Goal: Browse casually: Explore the website without a specific task or goal

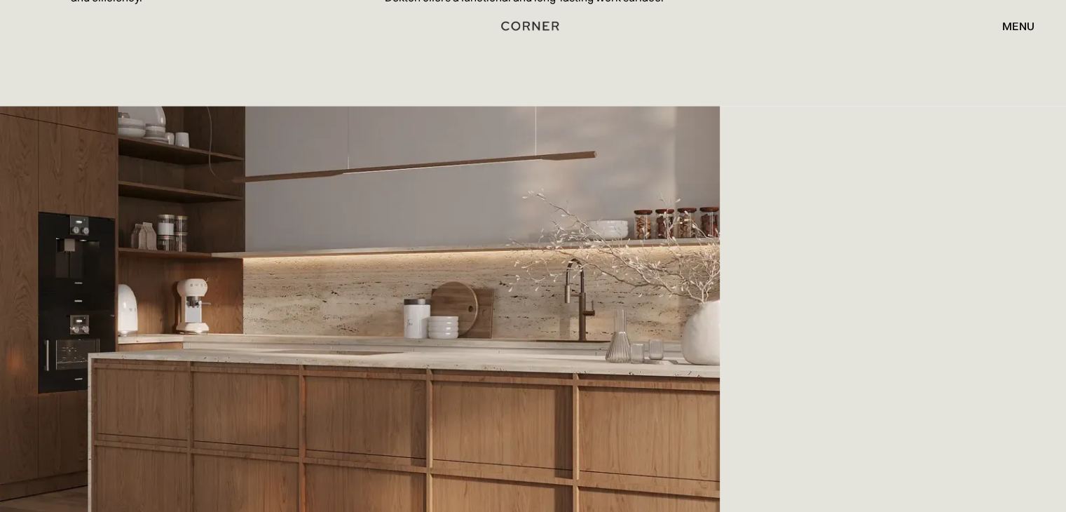
scroll to position [2944, 0]
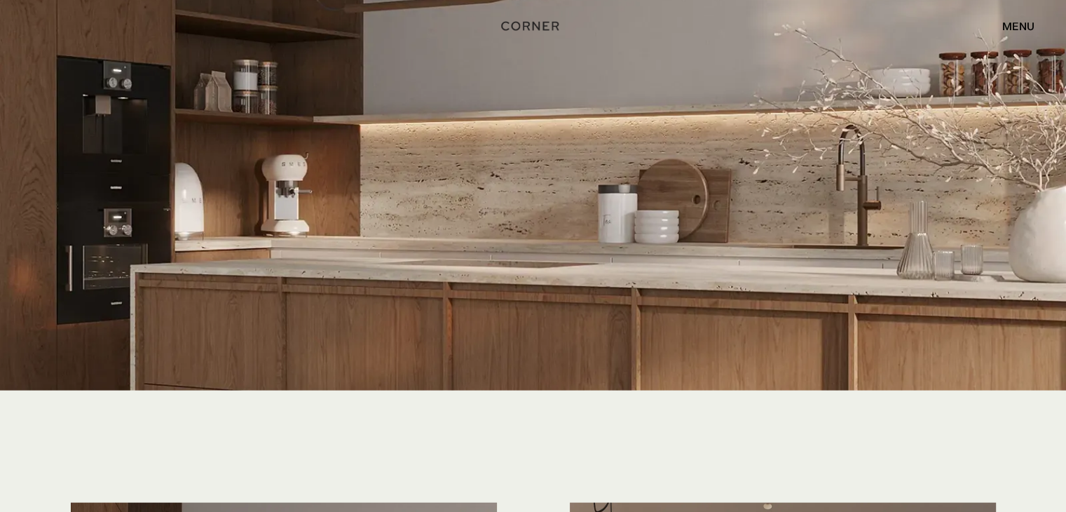
click at [431, 215] on img at bounding box center [533, 326] width 1066 height 853
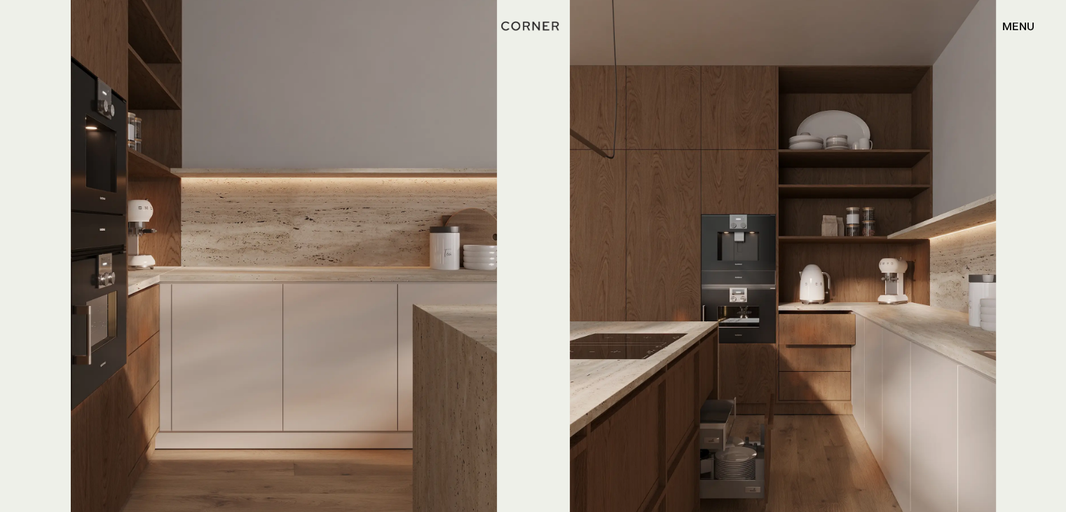
scroll to position [3505, 0]
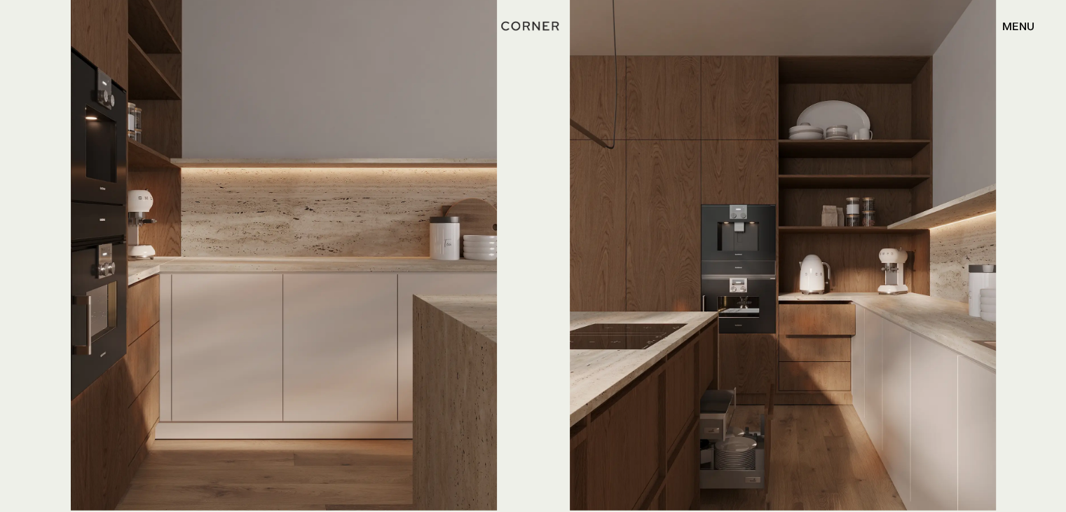
click at [304, 233] on img at bounding box center [284, 226] width 426 height 569
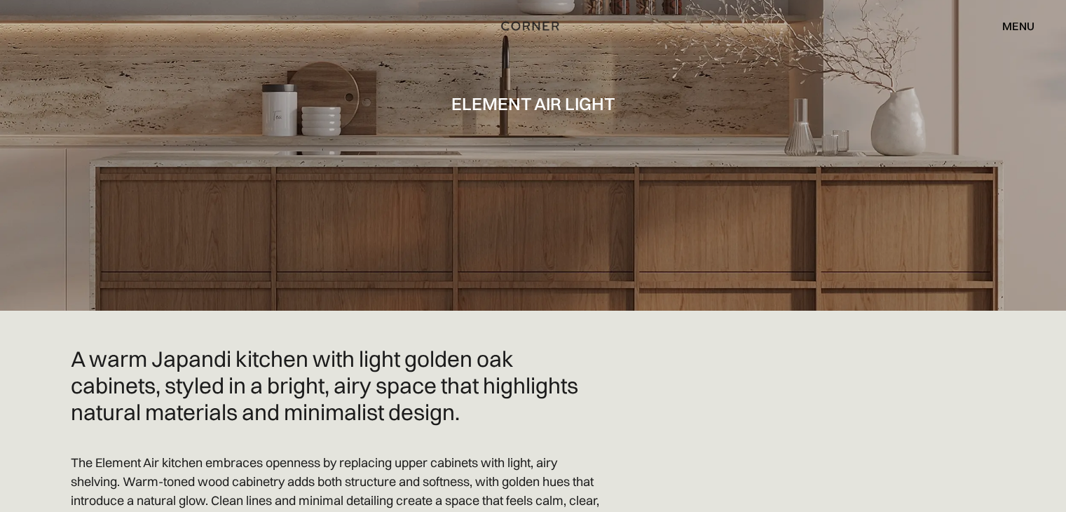
scroll to position [0, 0]
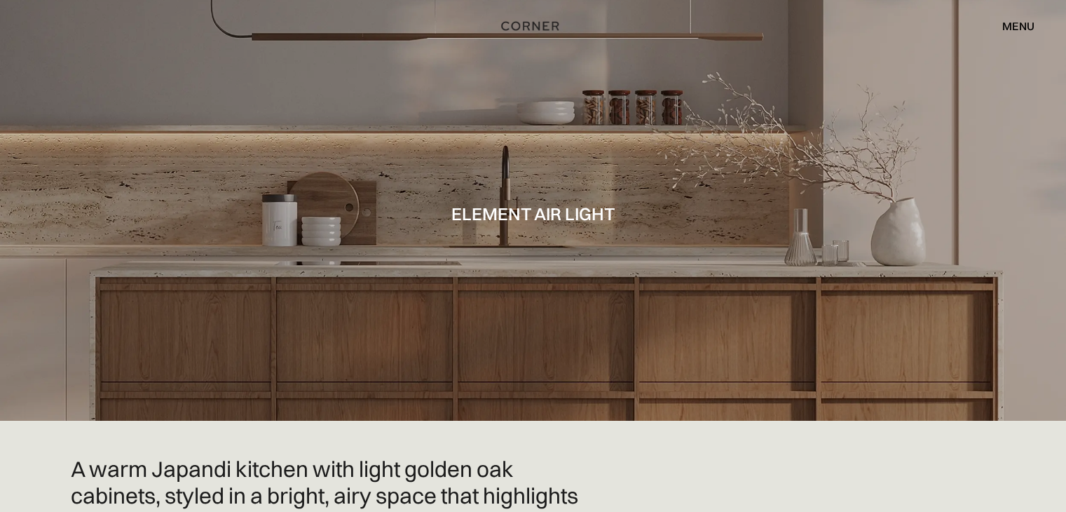
drag, startPoint x: 662, startPoint y: 196, endPoint x: 818, endPoint y: 139, distance: 166.6
click at [626, 139] on div at bounding box center [533, 210] width 1066 height 421
click at [626, 149] on div at bounding box center [533, 210] width 1066 height 421
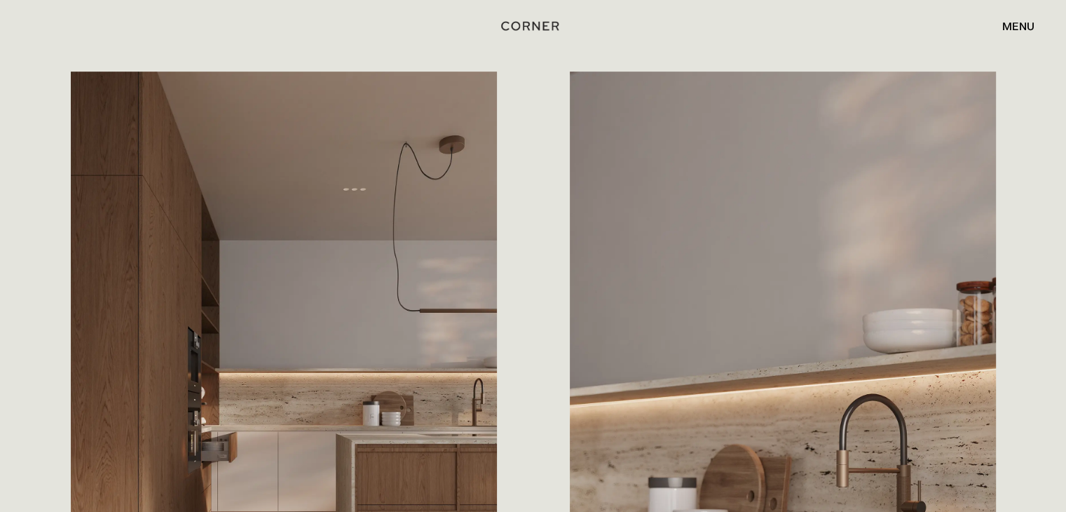
scroll to position [701, 0]
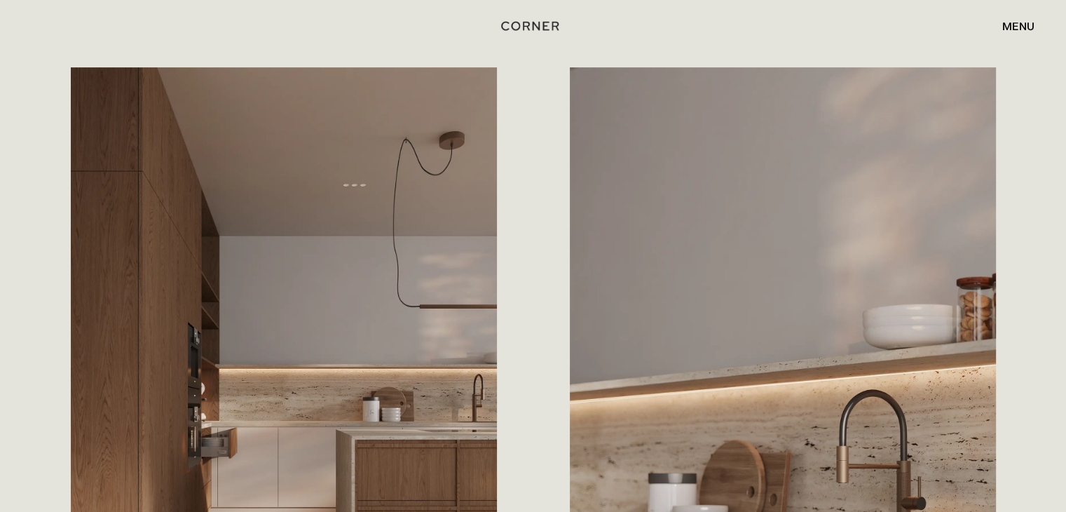
click at [626, 179] on img at bounding box center [783, 351] width 426 height 569
click at [495, 198] on div "Save The wall pantry is a thoughtfully designed storage hub, featuring built-in…" at bounding box center [298, 380] width 454 height 627
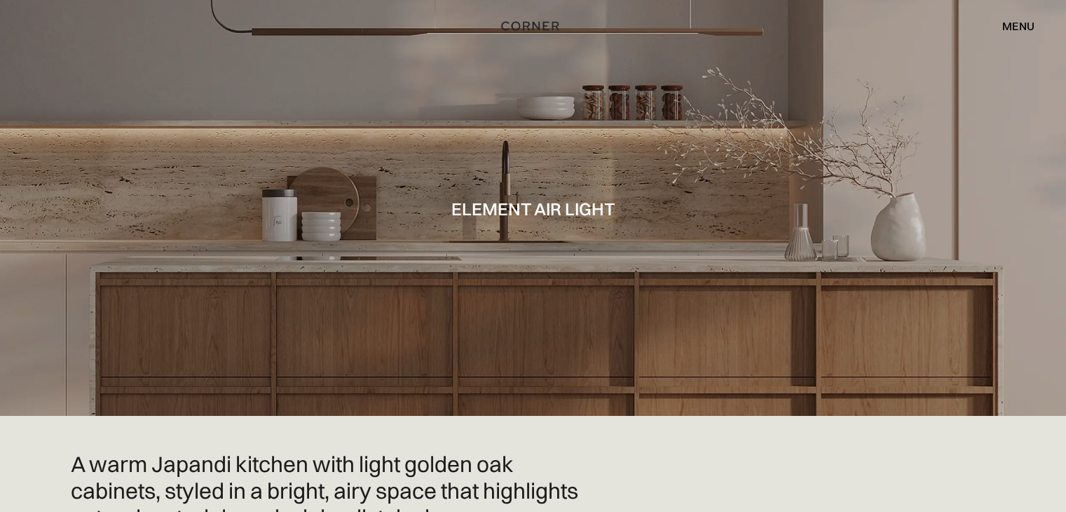
scroll to position [0, 0]
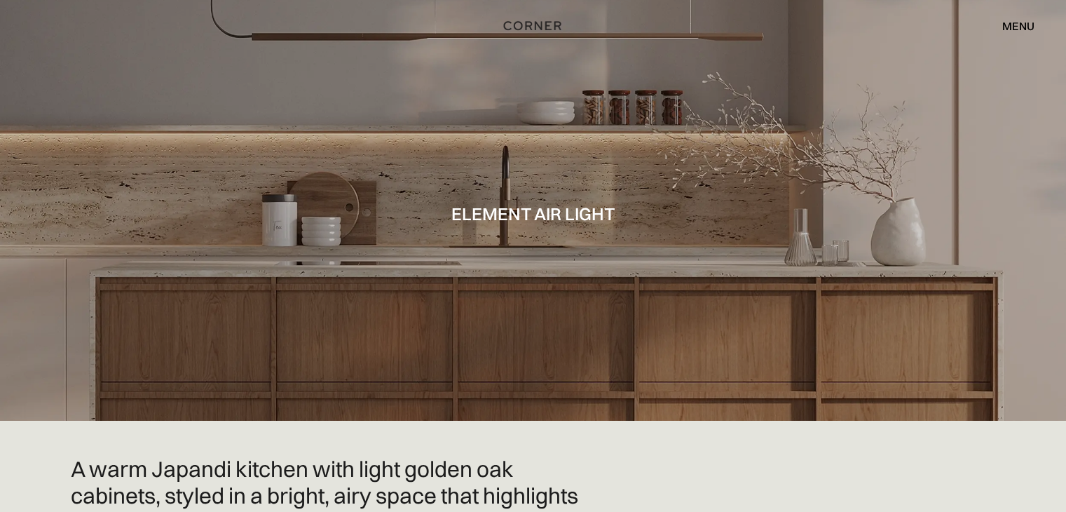
click at [538, 26] on img "home" at bounding box center [532, 26] width 57 height 18
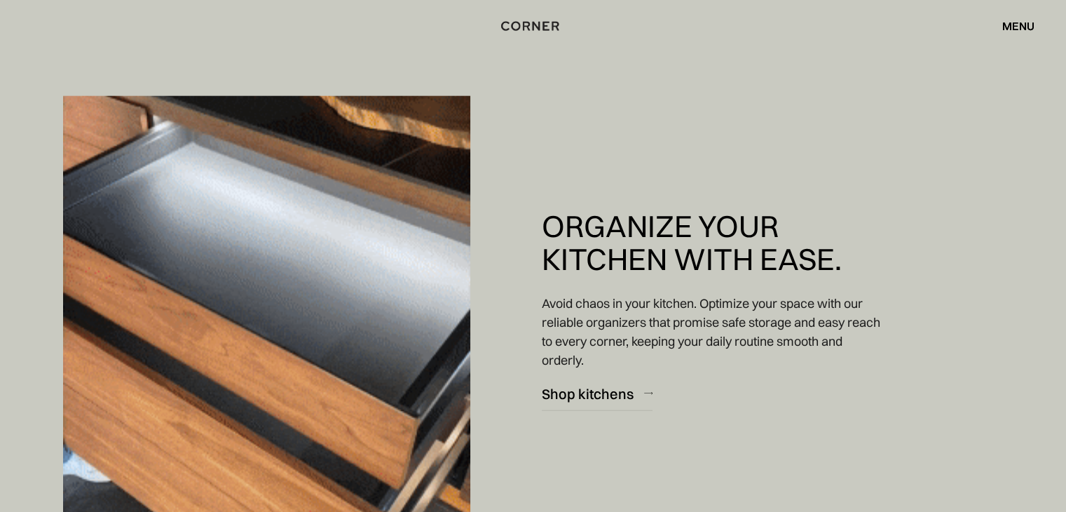
scroll to position [3575, 0]
